Goal: Information Seeking & Learning: Learn about a topic

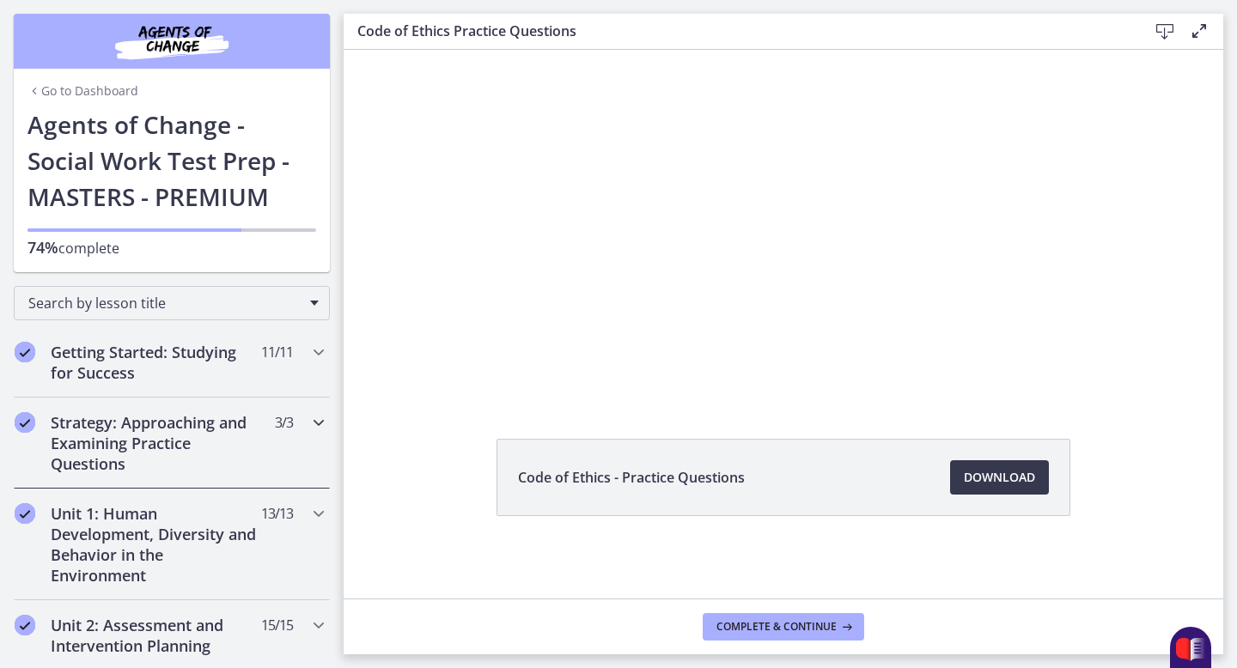
scroll to position [52, 0]
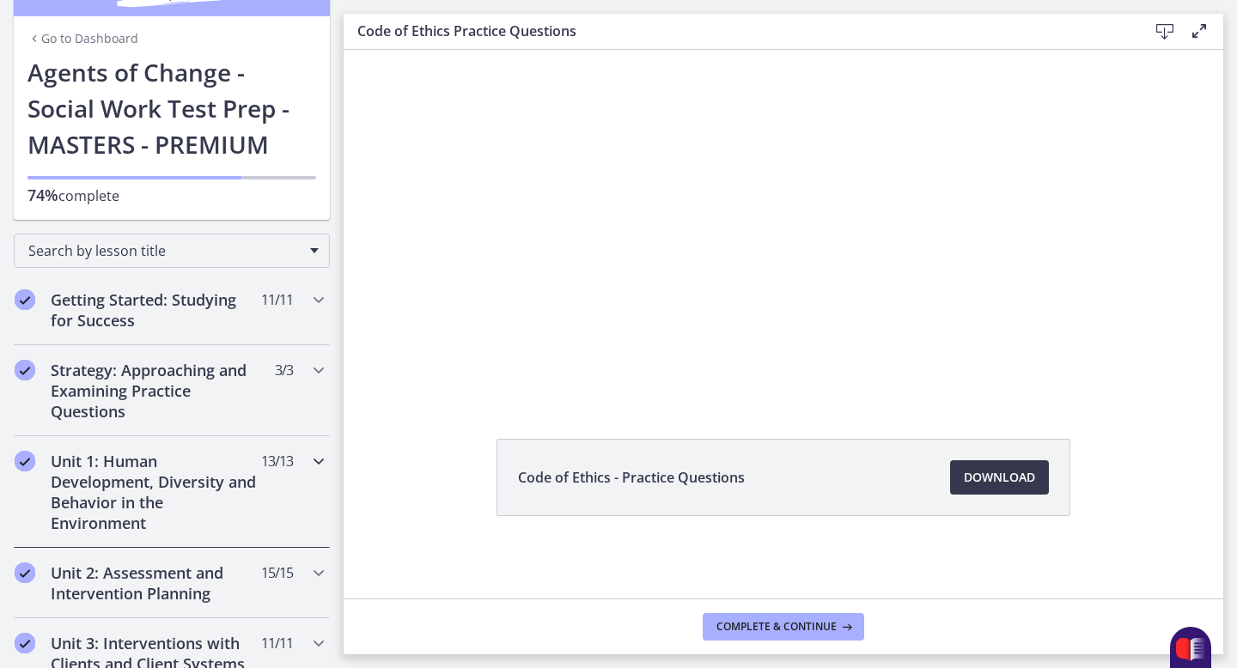
click at [179, 465] on h2 "Unit 1: Human Development, Diversity and Behavior in the Environment" at bounding box center [156, 492] width 210 height 82
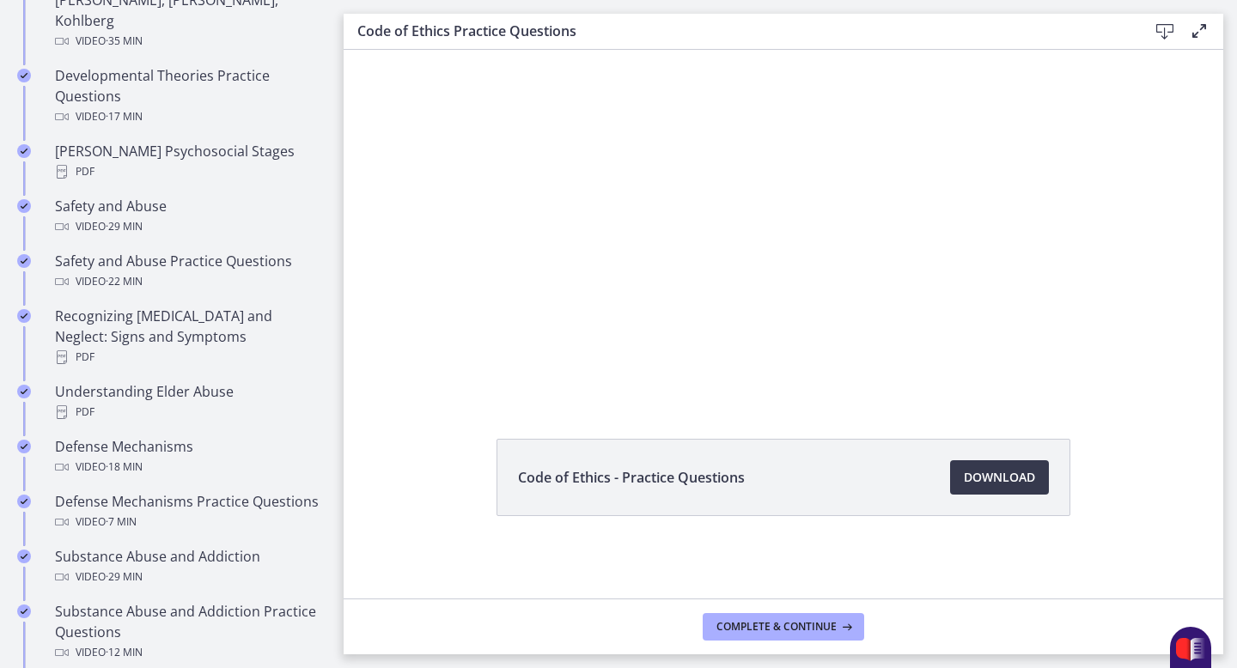
scroll to position [648, 0]
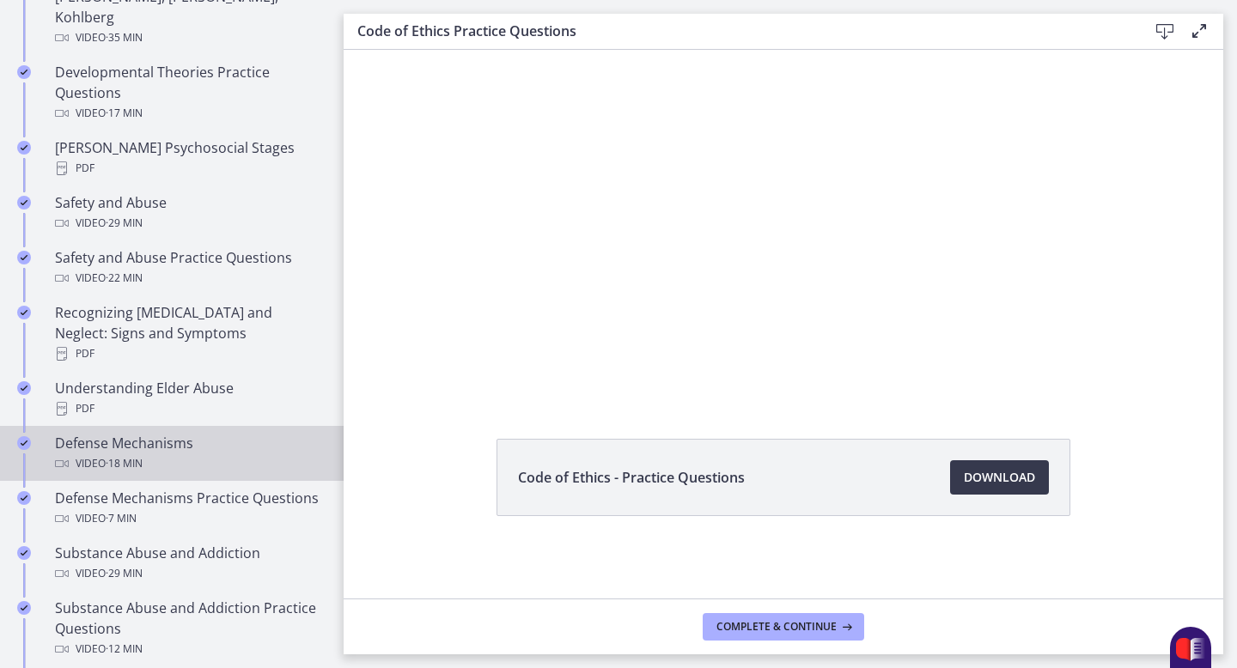
click at [152, 453] on div "Video · 18 min" at bounding box center [189, 463] width 268 height 21
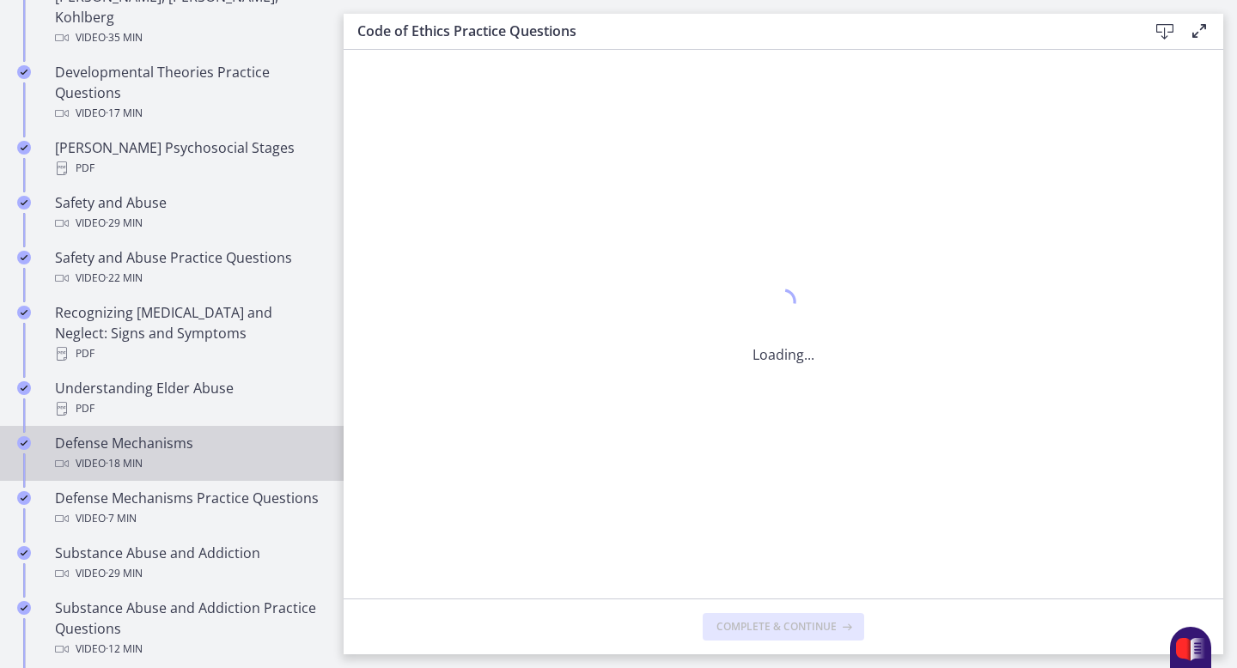
scroll to position [0, 0]
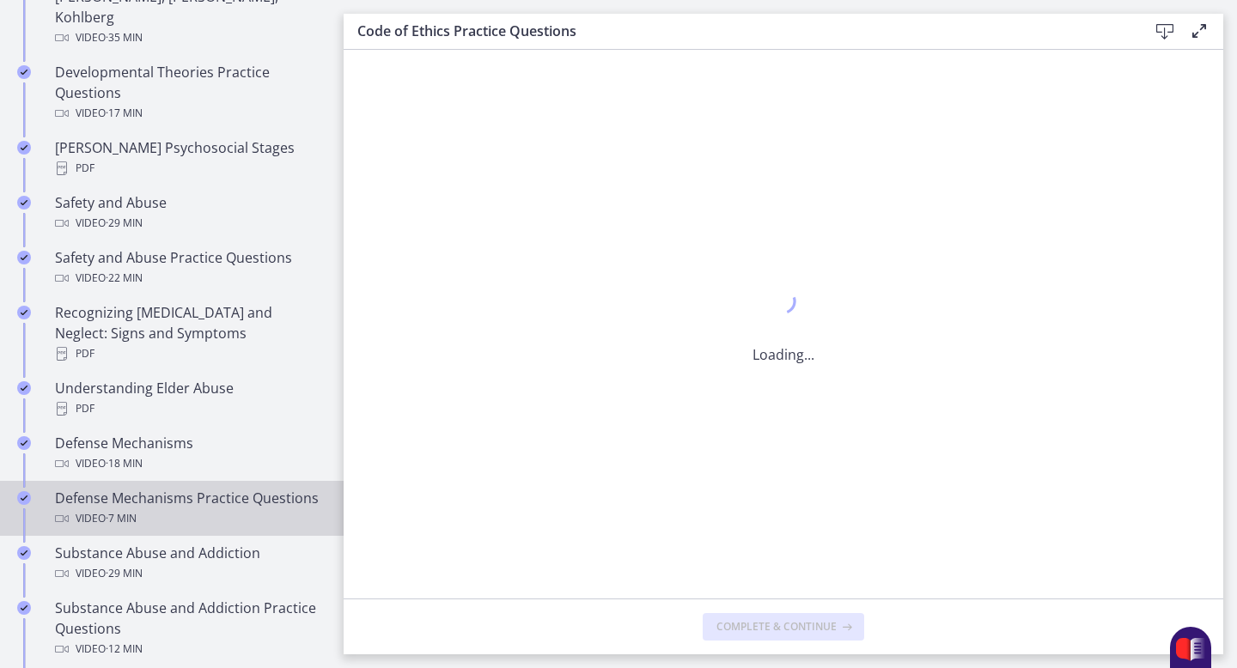
click at [192, 488] on div "Defense Mechanisms Practice Questions Video · 7 min" at bounding box center [189, 508] width 268 height 41
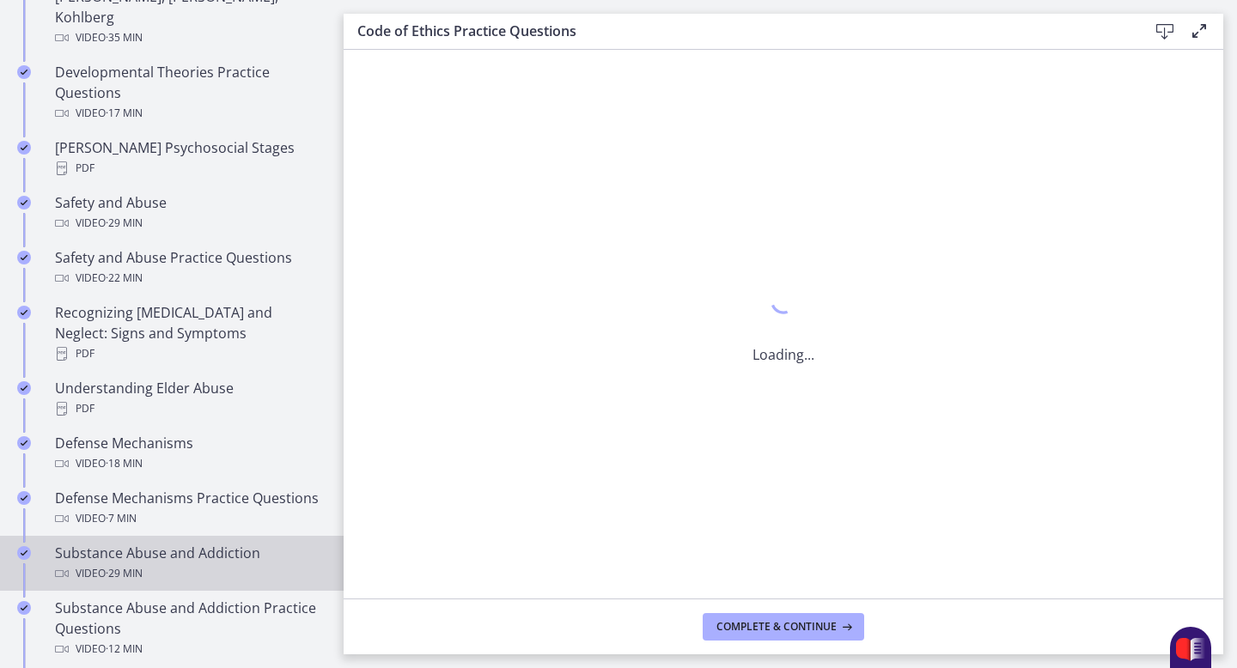
click at [171, 543] on div "Substance Abuse and Addiction Video · 29 min" at bounding box center [189, 563] width 268 height 41
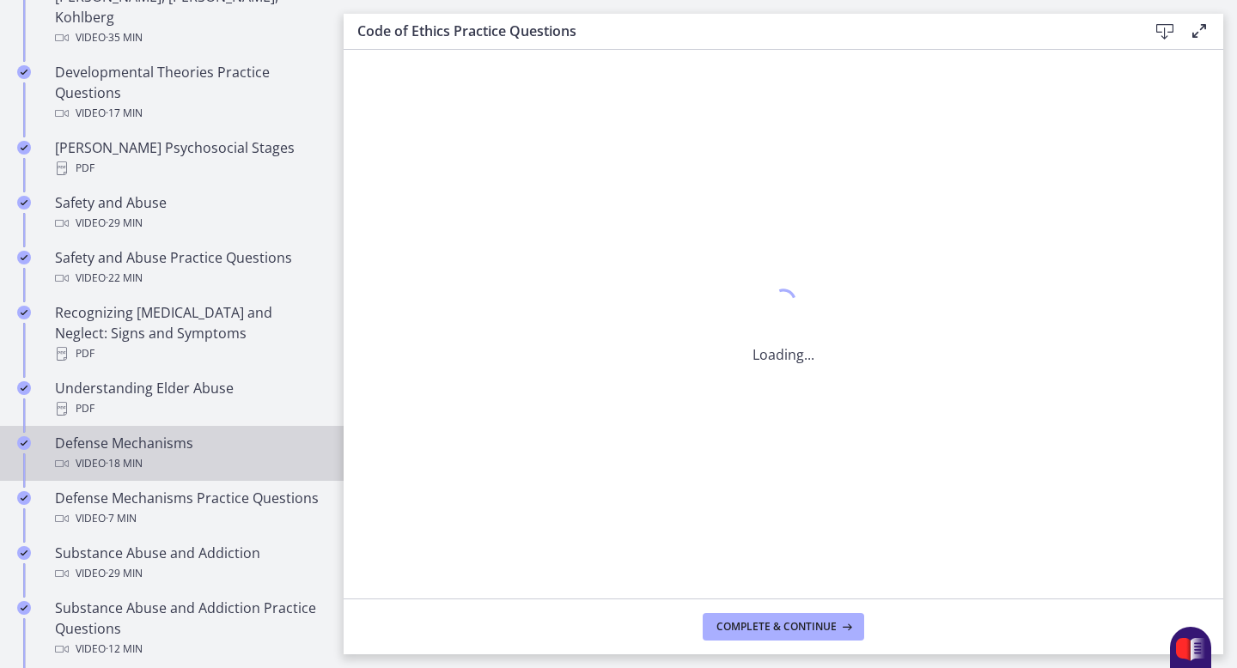
click at [223, 426] on link "Defense Mechanisms Video · 18 min" at bounding box center [172, 453] width 344 height 55
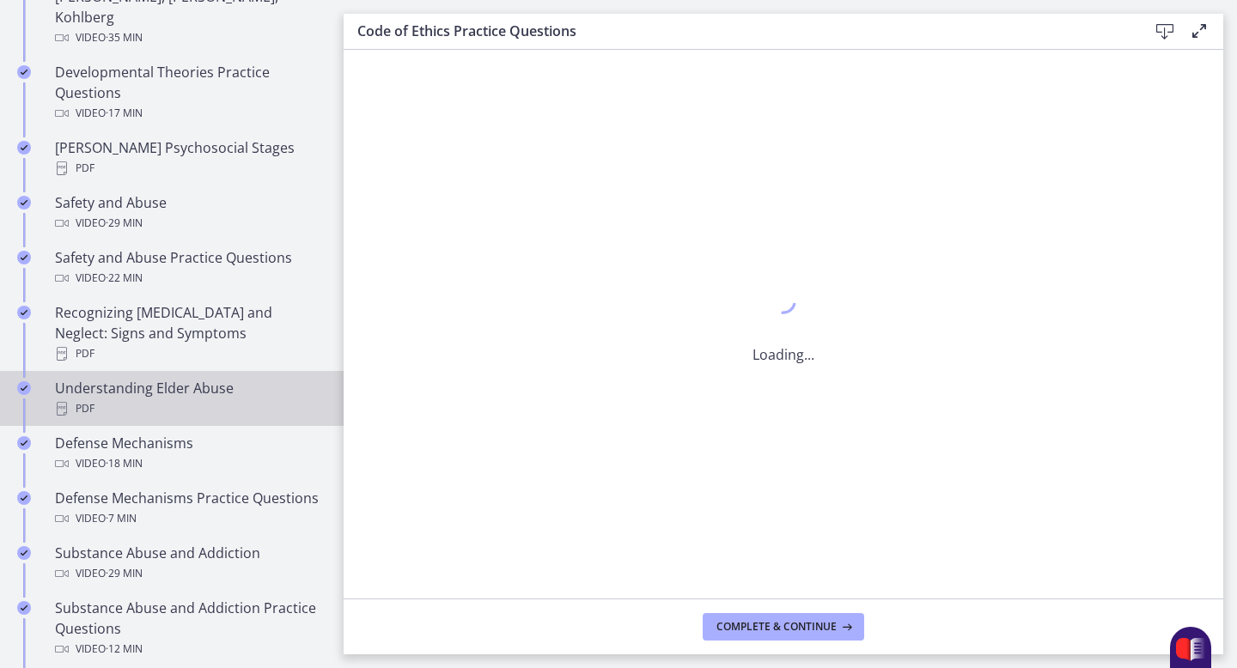
click at [228, 398] on div "PDF" at bounding box center [189, 408] width 268 height 21
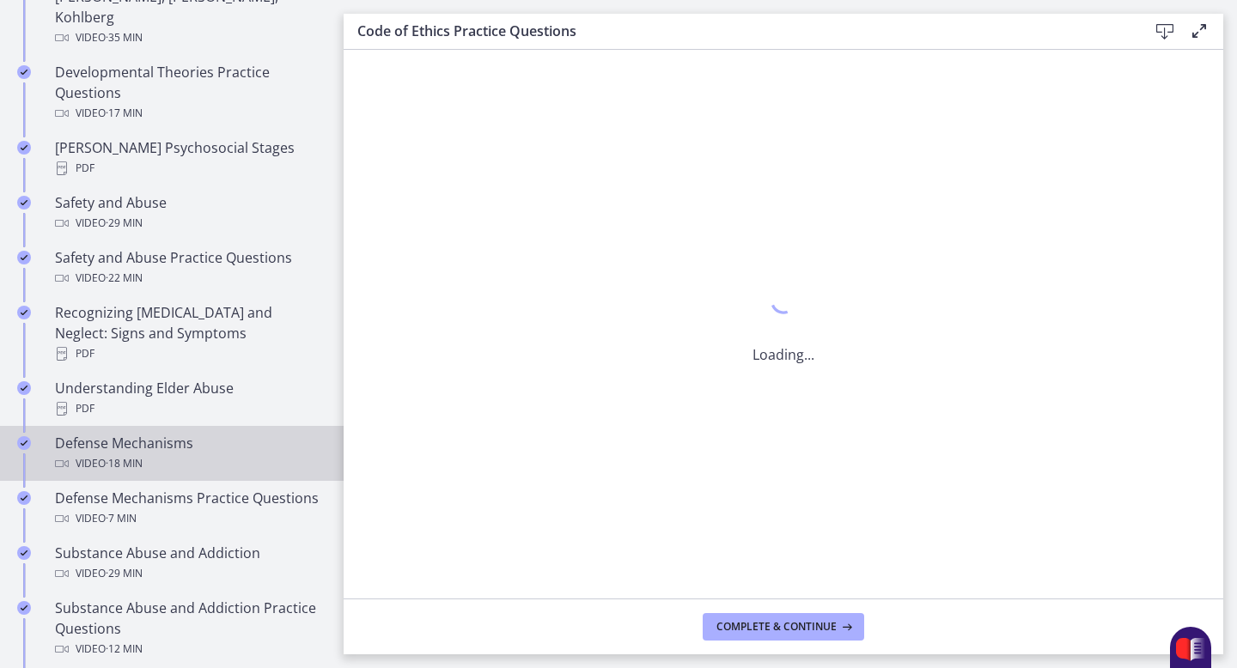
click at [223, 453] on div "Video · 18 min" at bounding box center [189, 463] width 268 height 21
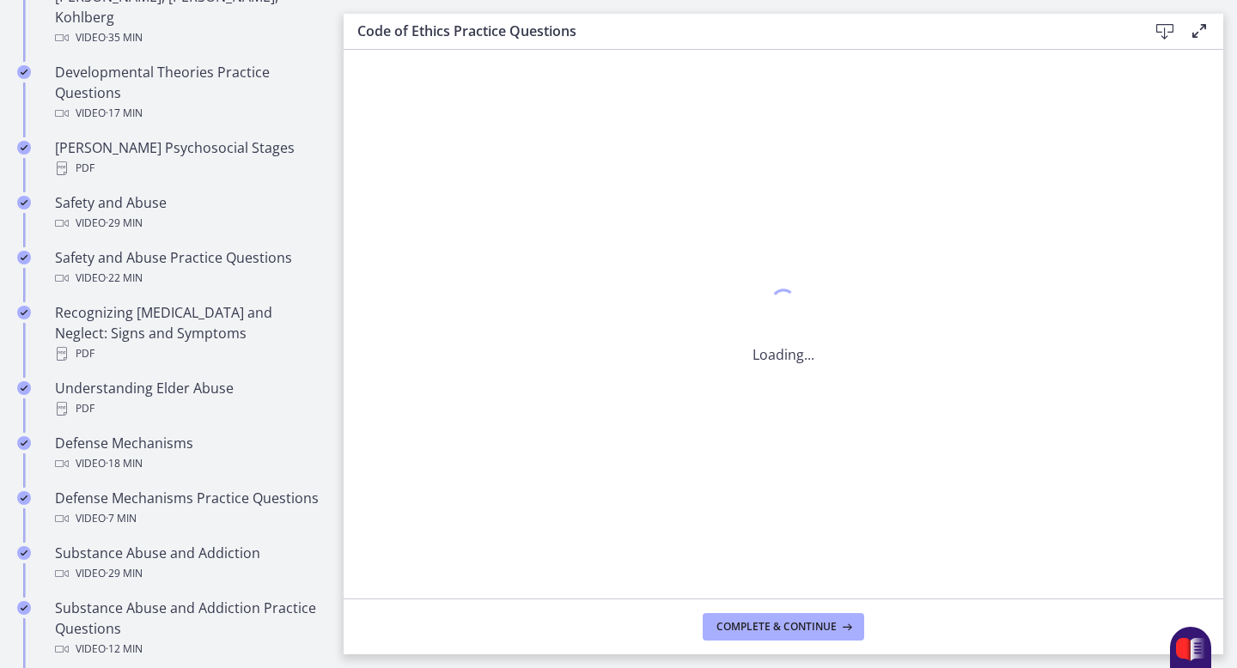
click at [370, 131] on div "Loading..." at bounding box center [783, 324] width 879 height 549
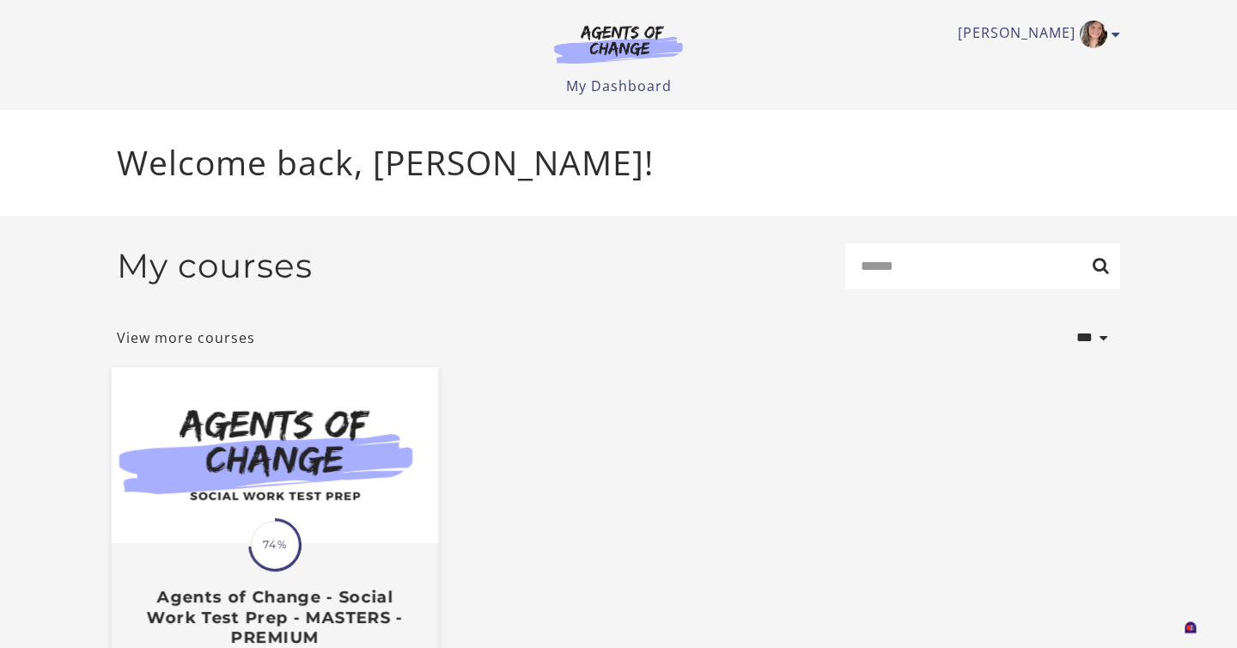
click at [283, 519] on img at bounding box center [275, 456] width 326 height 176
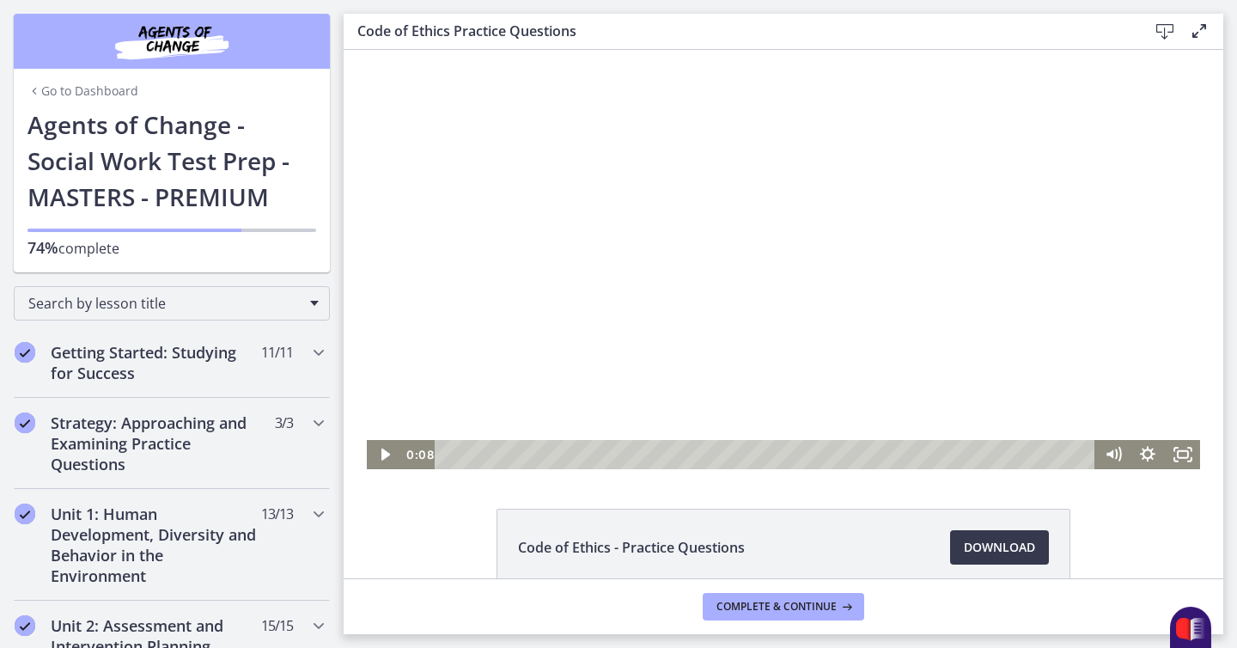
click at [514, 340] on div at bounding box center [783, 259] width 833 height 419
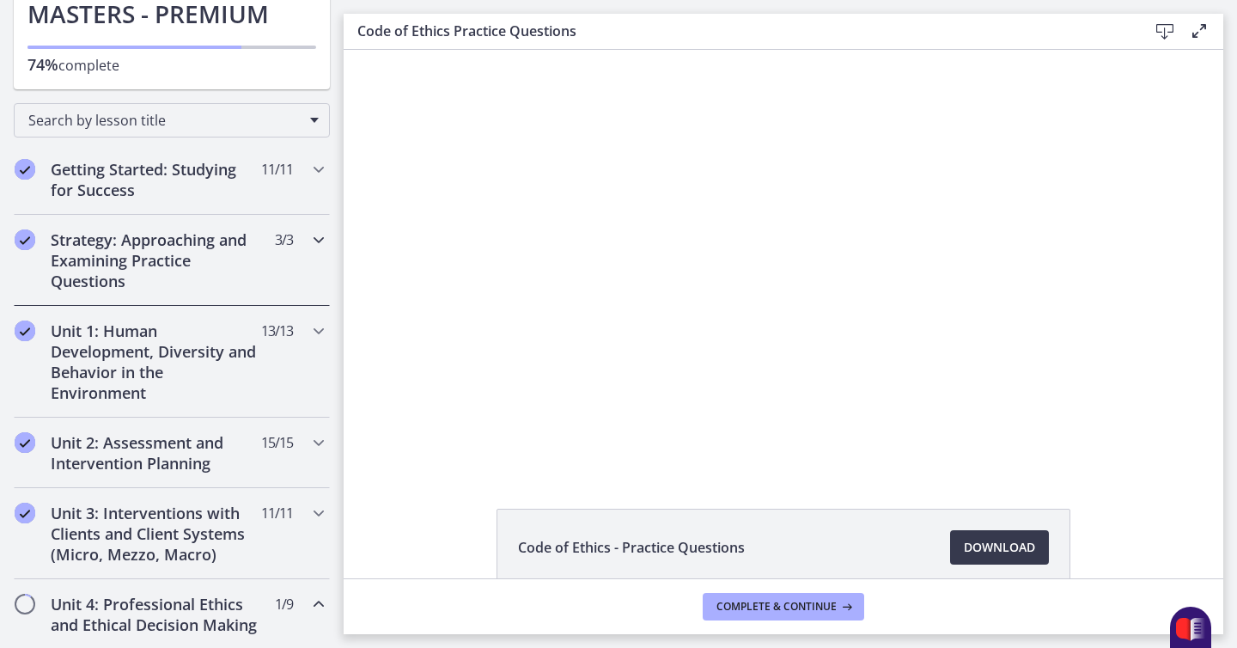
scroll to position [202, 0]
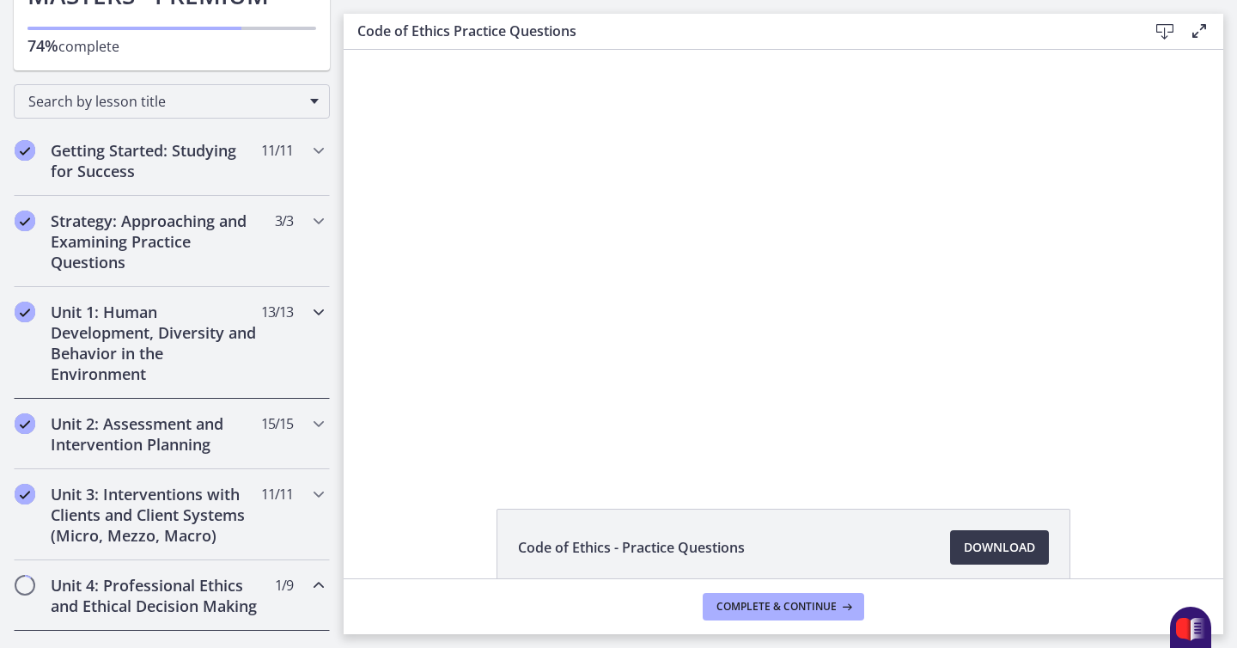
click at [187, 351] on h2 "Unit 1: Human Development, Diversity and Behavior in the Environment" at bounding box center [156, 342] width 210 height 82
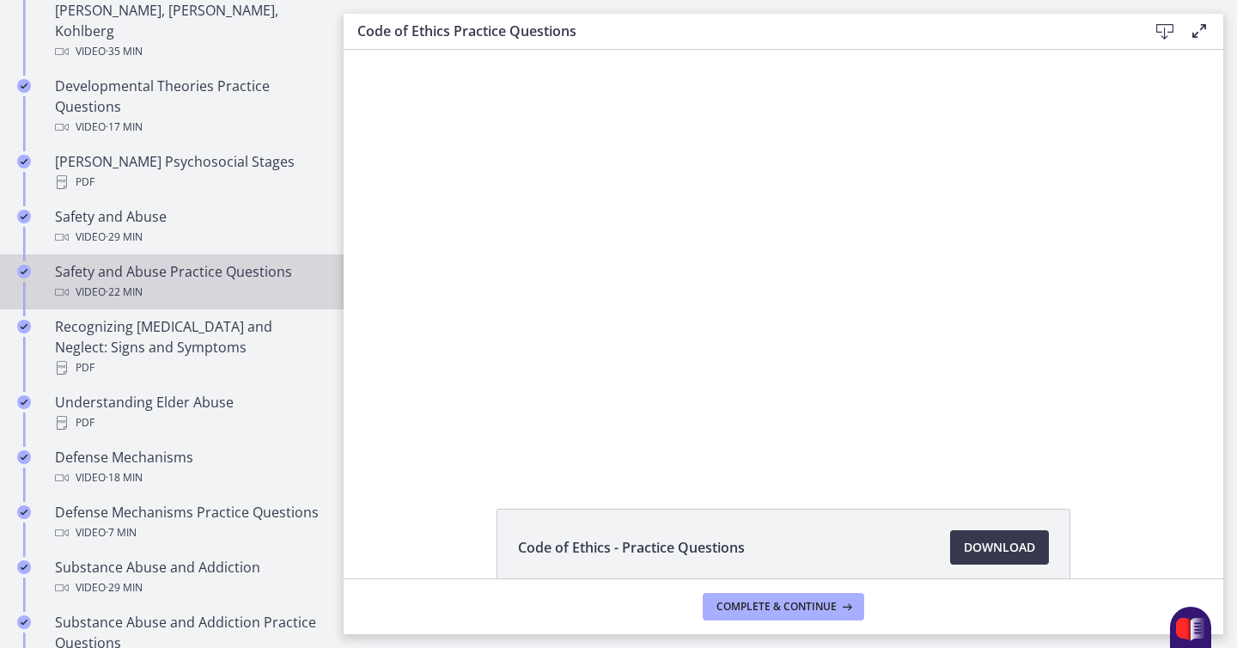
scroll to position [637, 0]
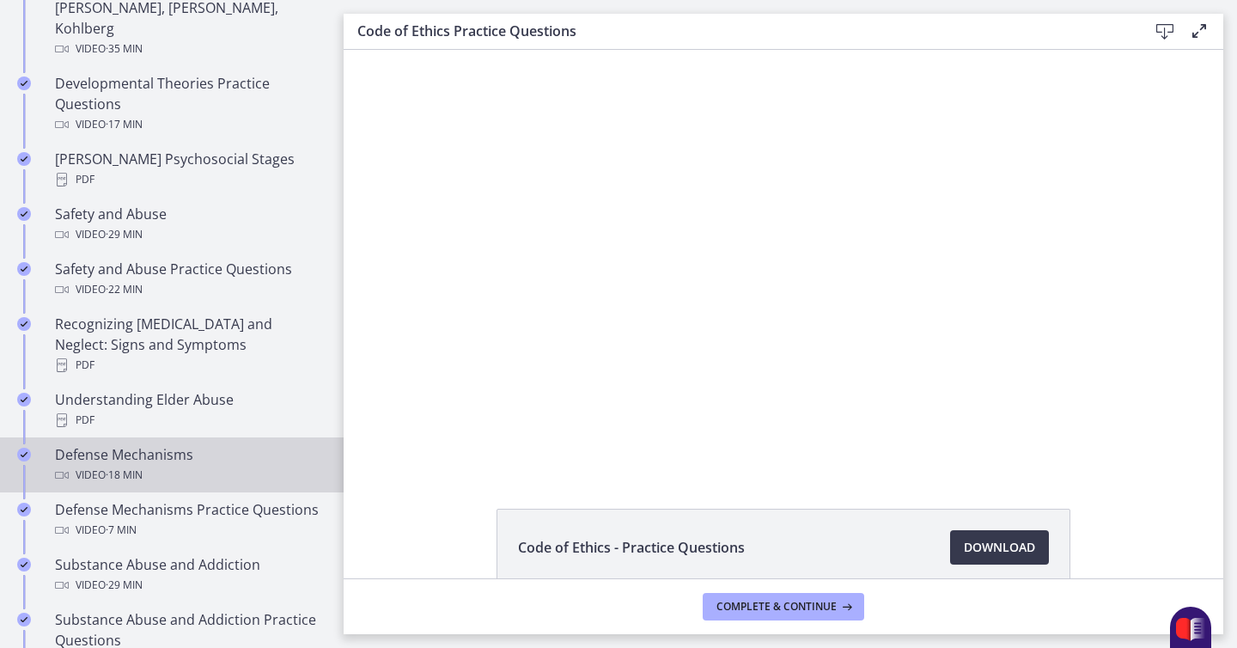
click at [181, 444] on div "Defense Mechanisms Video · 18 min" at bounding box center [189, 464] width 268 height 41
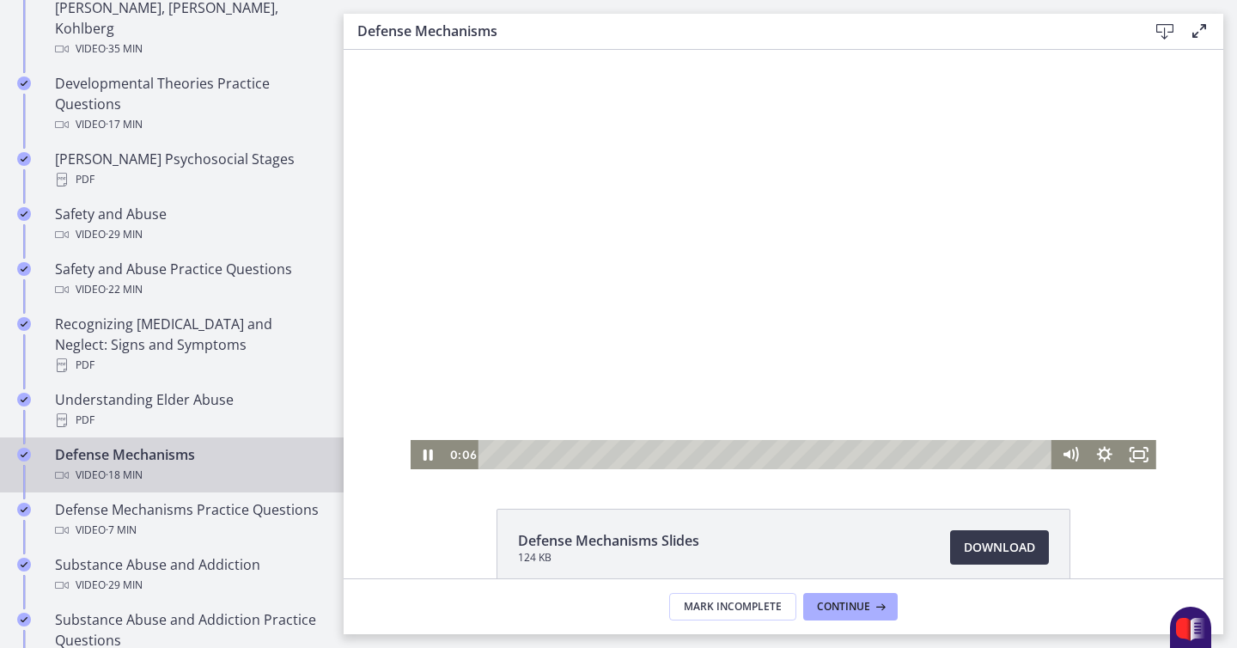
click at [615, 348] on div at bounding box center [783, 259] width 745 height 419
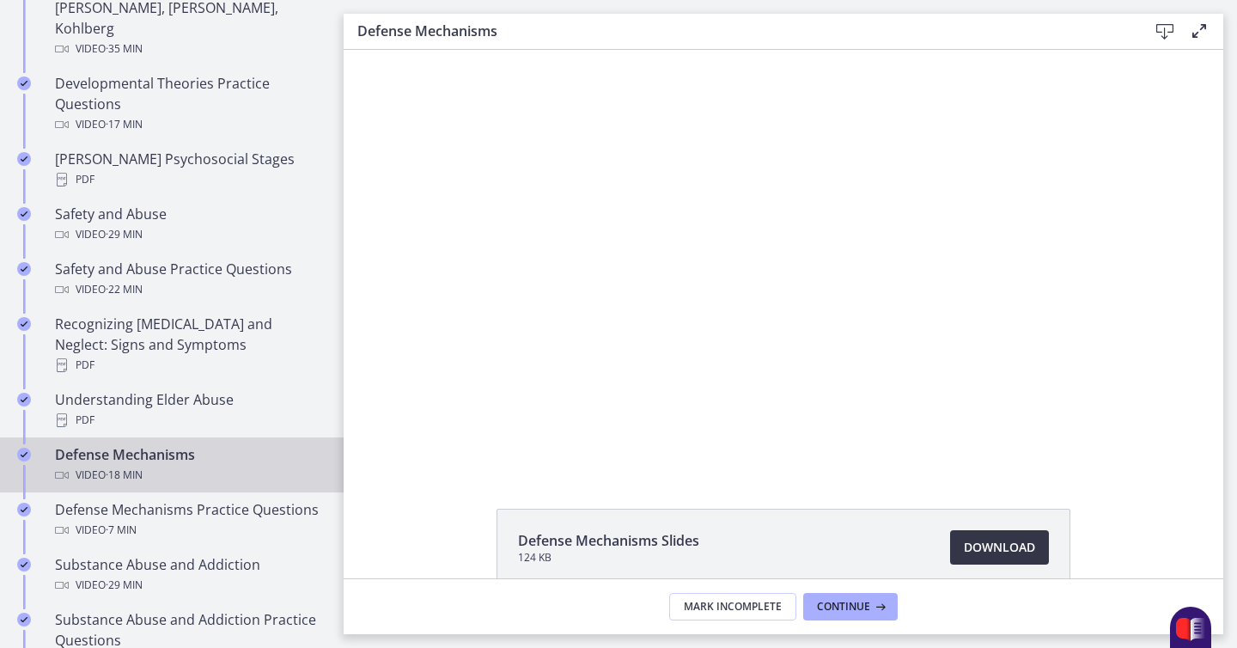
click at [989, 540] on span "Download Opens in a new window" at bounding box center [999, 547] width 71 height 21
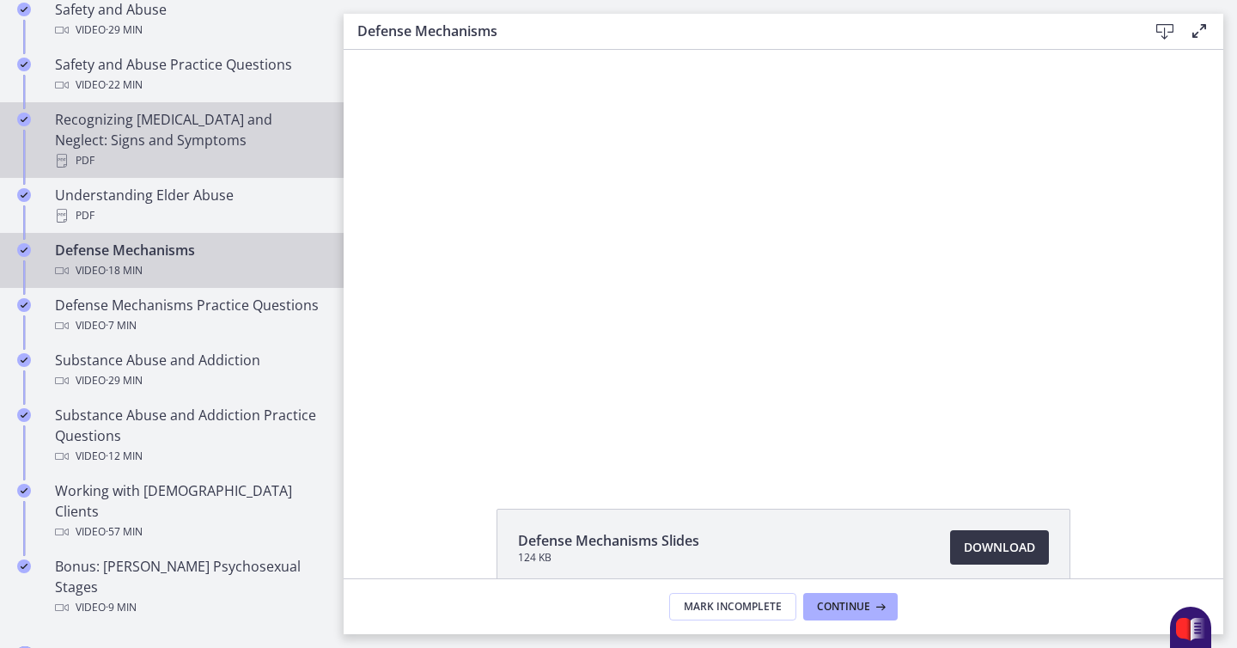
scroll to position [867, 0]
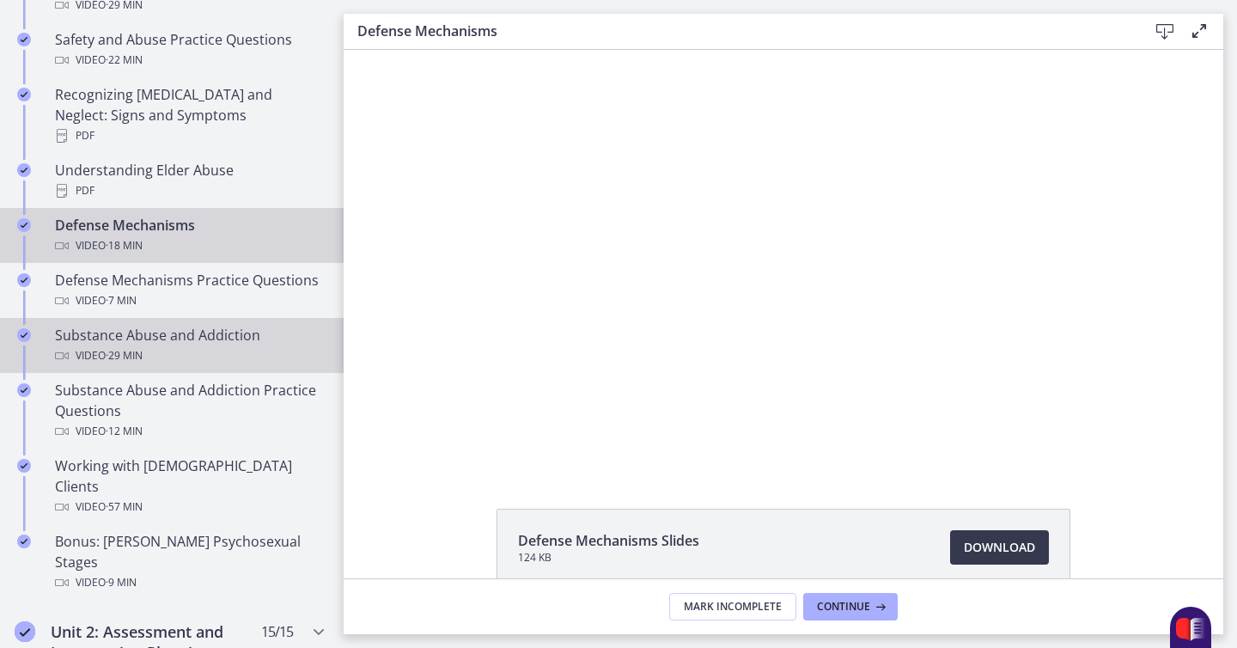
click at [187, 325] on div "Substance Abuse and Addiction Video · 29 min" at bounding box center [189, 345] width 268 height 41
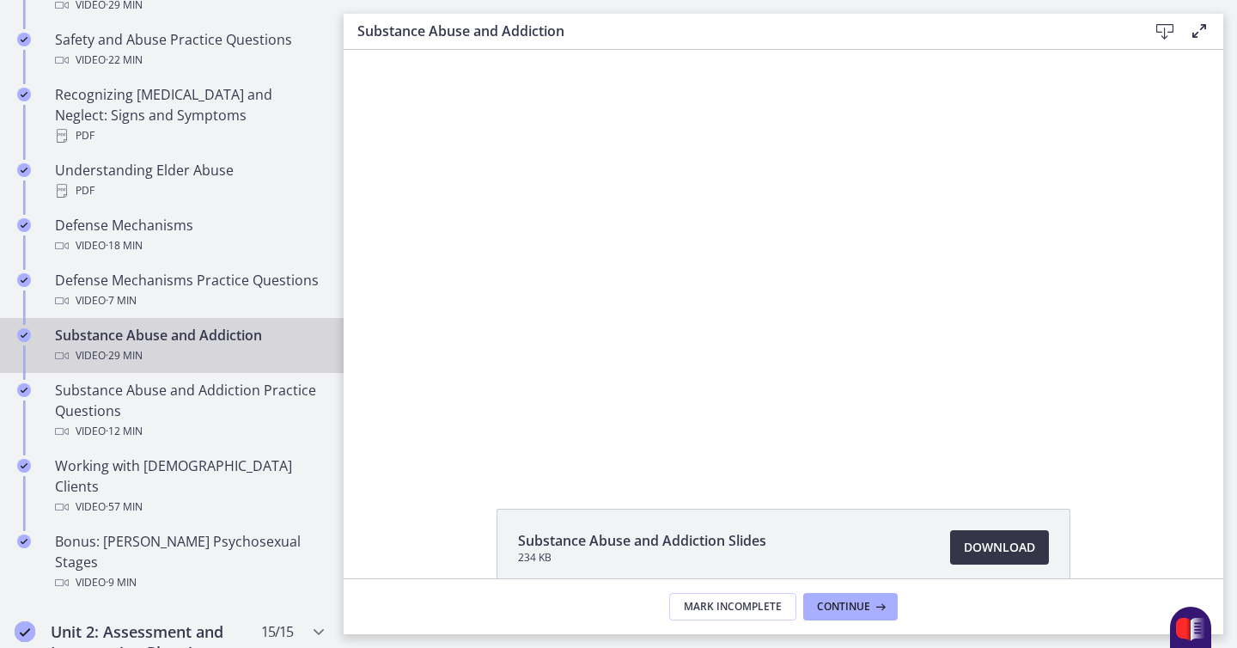
click at [970, 550] on span "Download Opens in a new window" at bounding box center [999, 547] width 71 height 21
